Goal: Navigation & Orientation: Find specific page/section

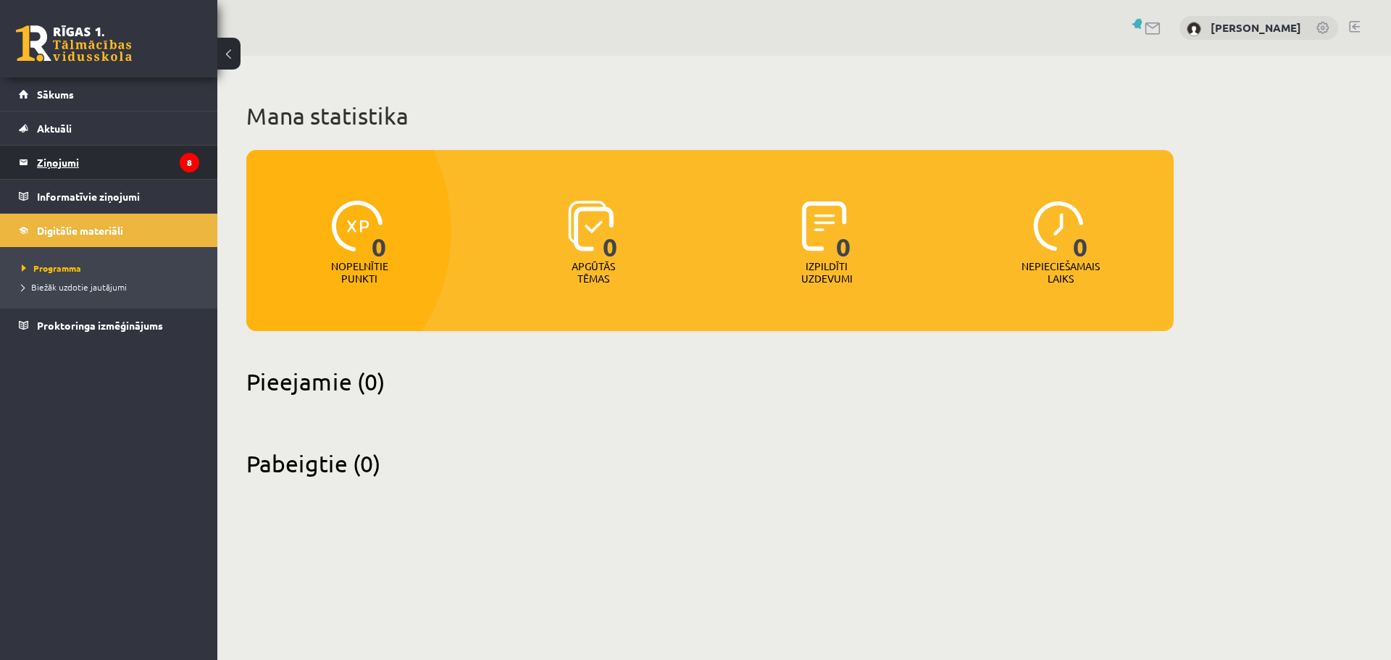
click at [136, 175] on legend "Ziņojumi 8" at bounding box center [118, 162] width 162 height 33
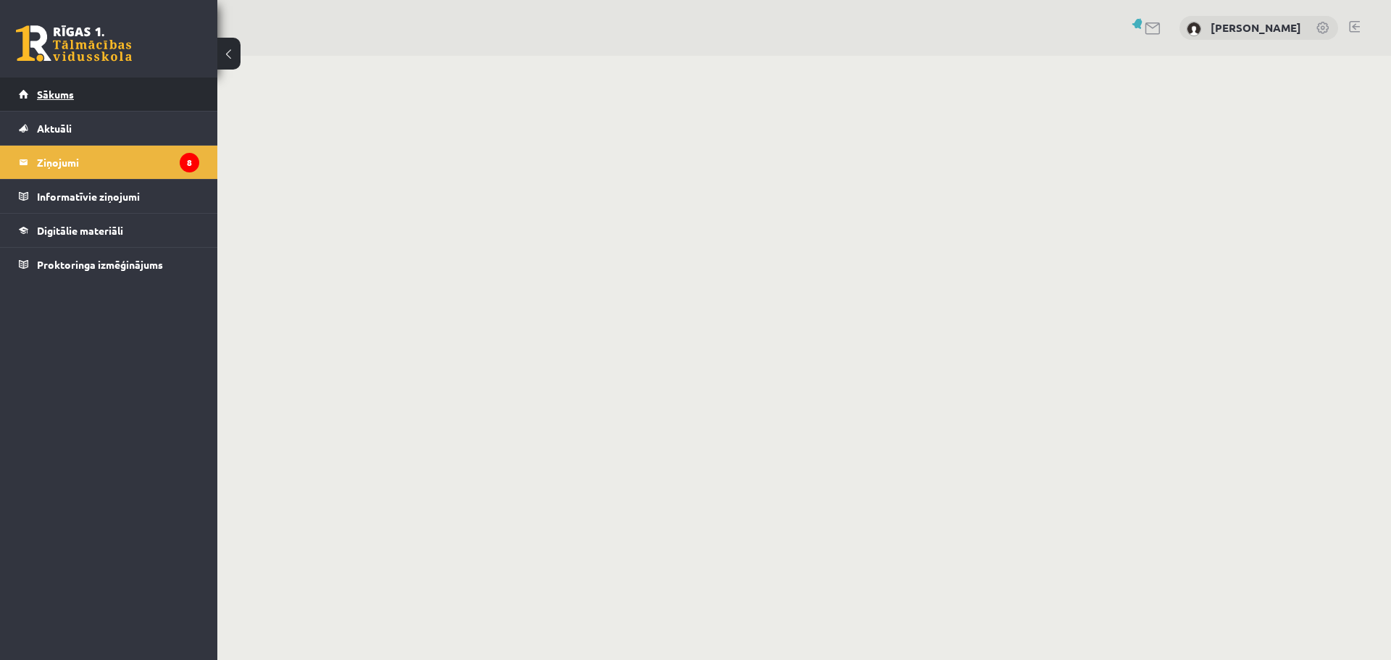
click at [64, 91] on span "Sākums" at bounding box center [55, 94] width 37 height 13
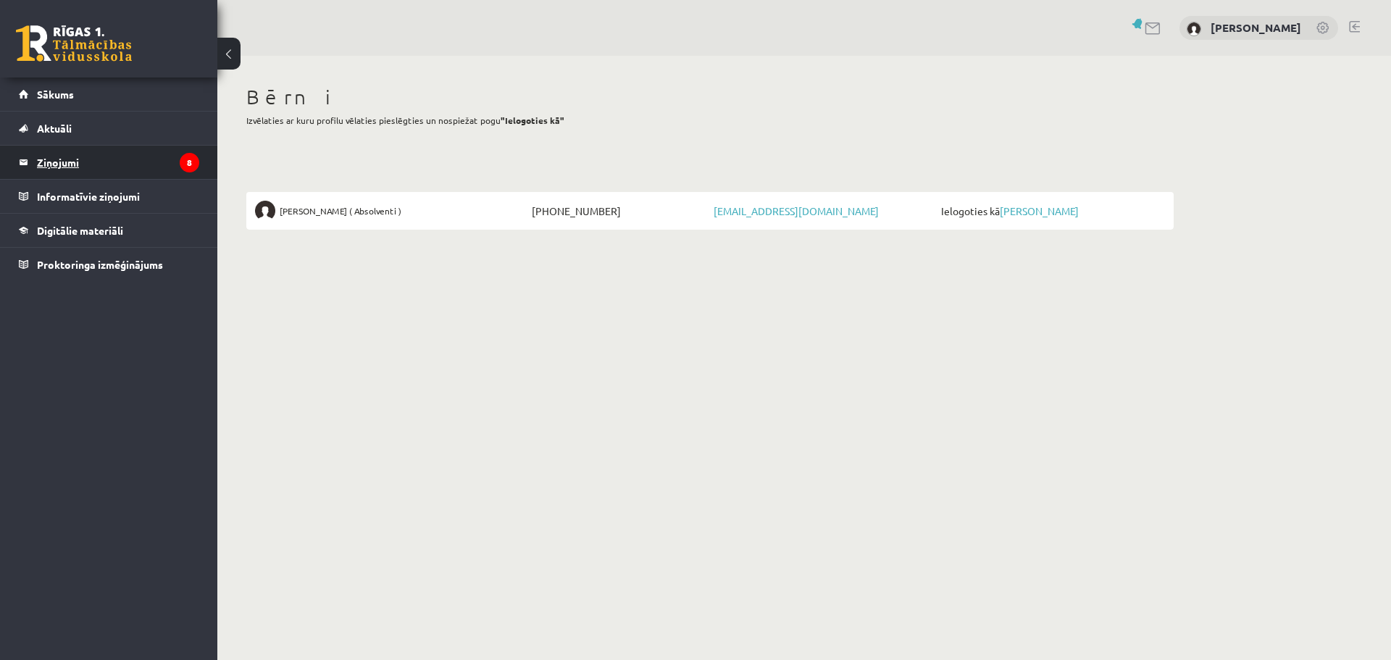
click at [54, 163] on legend "Ziņojumi 8" at bounding box center [118, 162] width 162 height 33
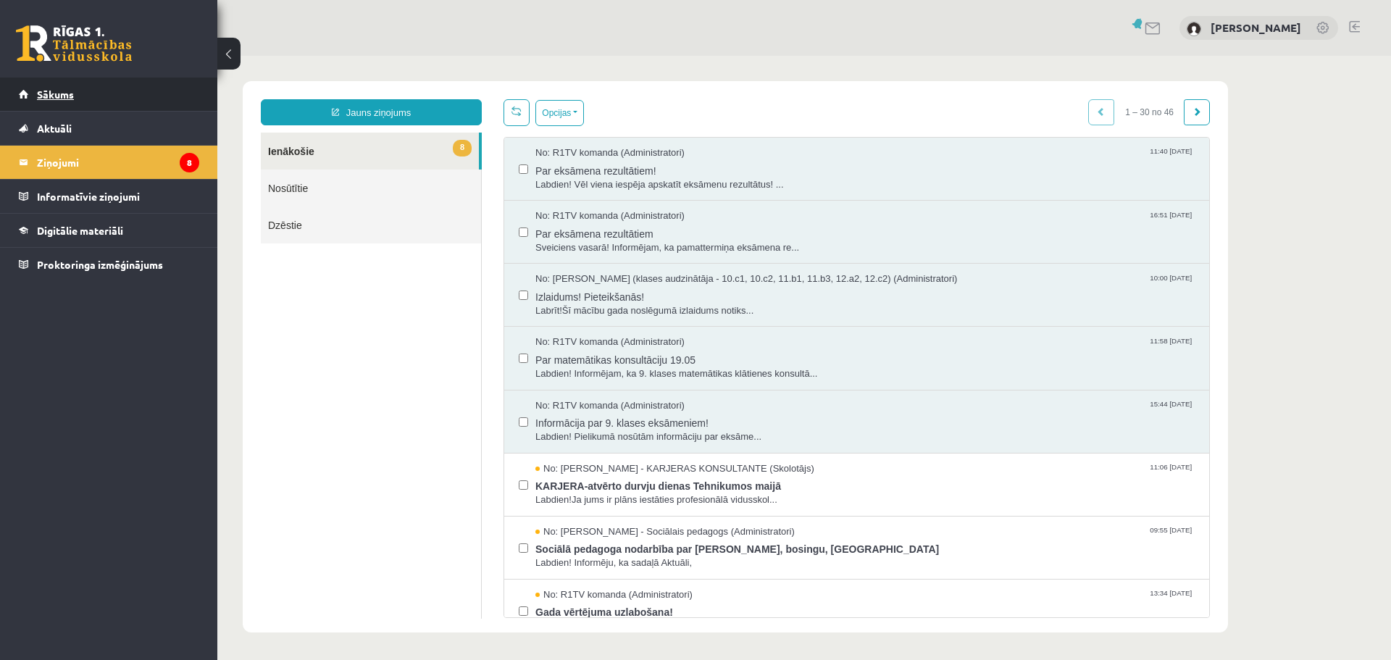
click at [114, 93] on link "Sākums" at bounding box center [109, 94] width 180 height 33
